Goal: Navigation & Orientation: Find specific page/section

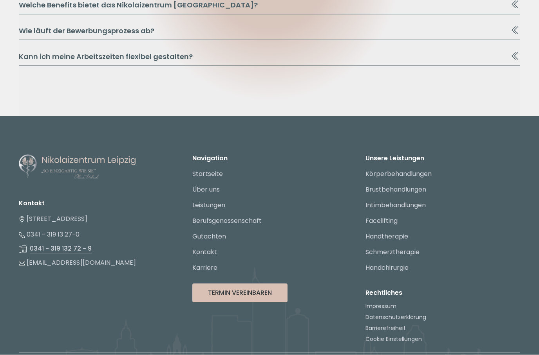
scroll to position [1438, 0]
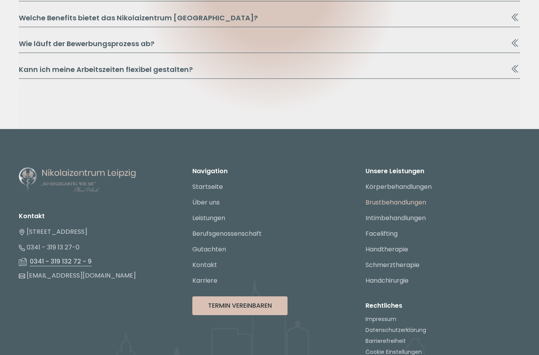
click at [380, 202] on link "Brustbehandlungen" at bounding box center [395, 202] width 61 height 9
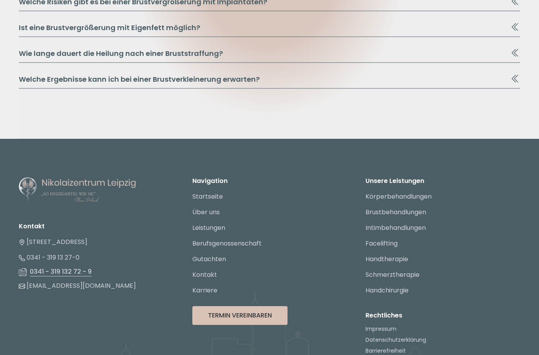
scroll to position [2328, 0]
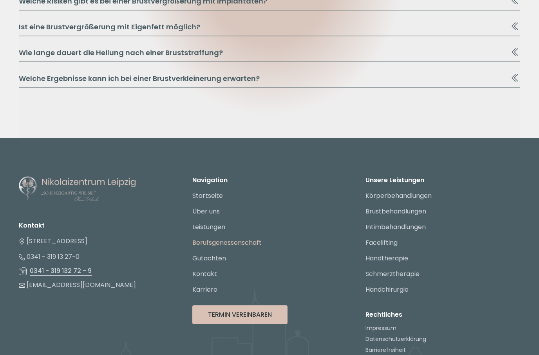
click at [200, 243] on link "Berufsgenossenschaft" at bounding box center [226, 243] width 69 height 9
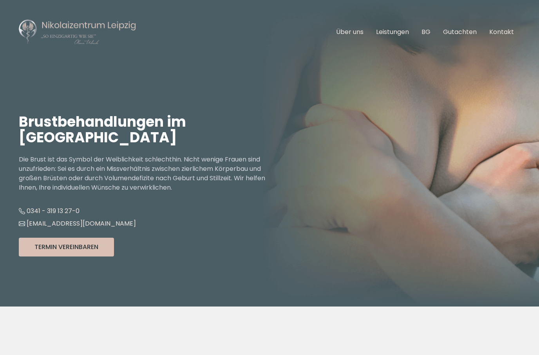
scroll to position [2360, 0]
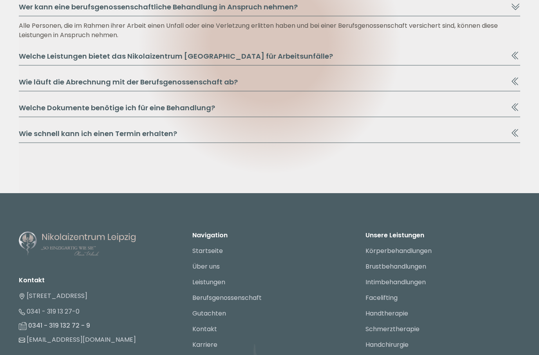
scroll to position [4323, 0]
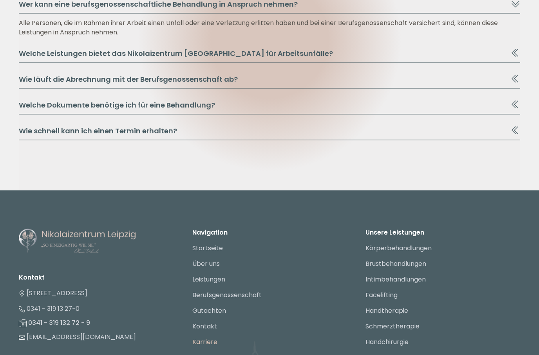
click at [204, 338] on link "Karriere" at bounding box center [204, 342] width 25 height 9
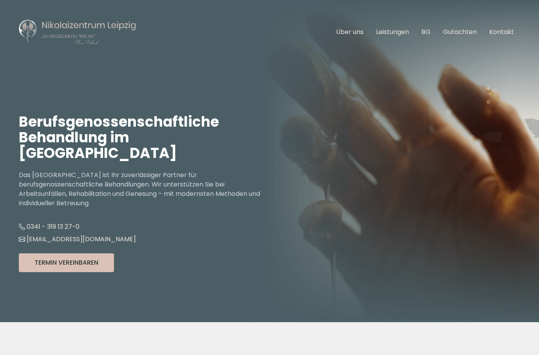
scroll to position [4355, 0]
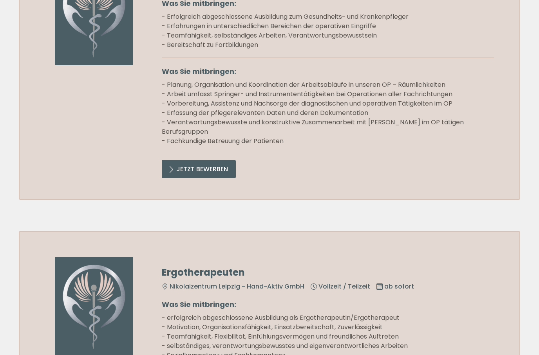
scroll to position [666, 0]
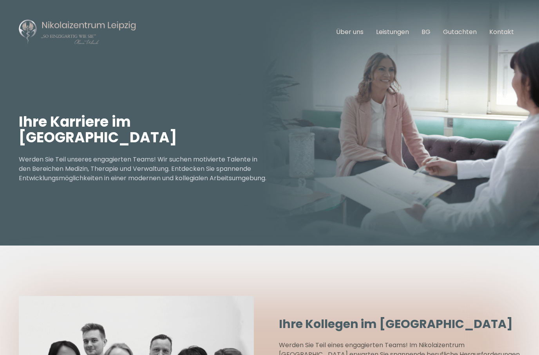
scroll to position [1469, 0]
